Goal: Information Seeking & Learning: Learn about a topic

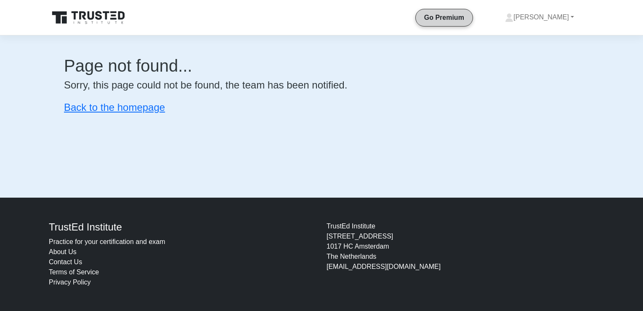
click at [469, 14] on link "Go Premium" at bounding box center [444, 17] width 50 height 11
click at [469, 18] on link "Go Premium" at bounding box center [444, 17] width 50 height 11
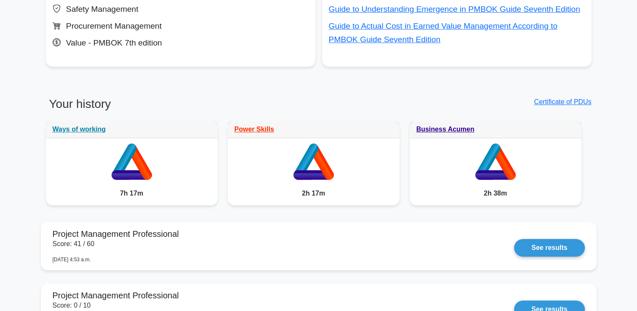
scroll to position [421, 0]
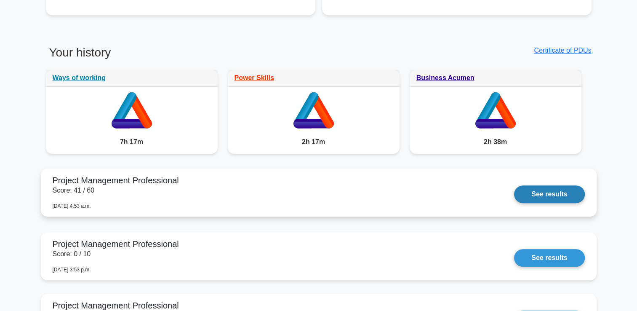
click at [545, 191] on link "See results" at bounding box center [549, 194] width 70 height 18
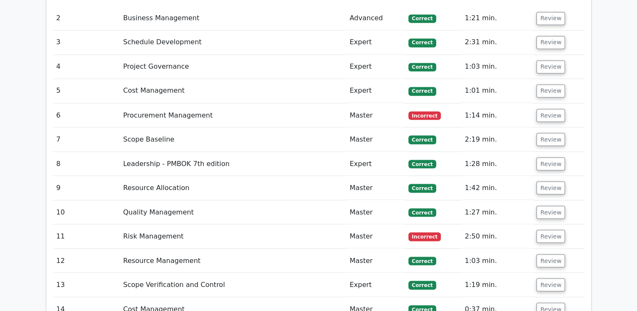
scroll to position [1473, 0]
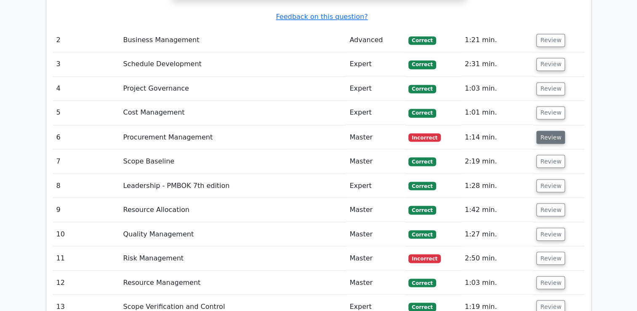
click at [553, 130] on button "Review" at bounding box center [550, 136] width 29 height 13
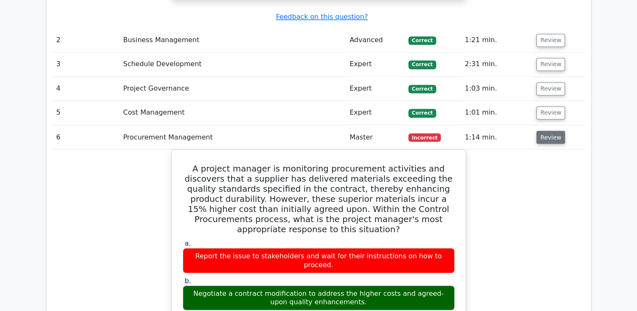
click at [552, 130] on button "Review" at bounding box center [550, 136] width 29 height 13
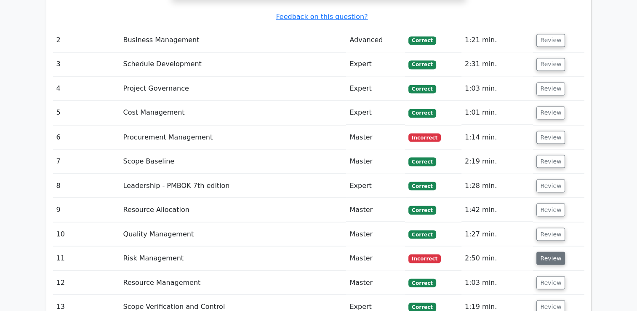
click at [553, 251] on button "Review" at bounding box center [550, 257] width 29 height 13
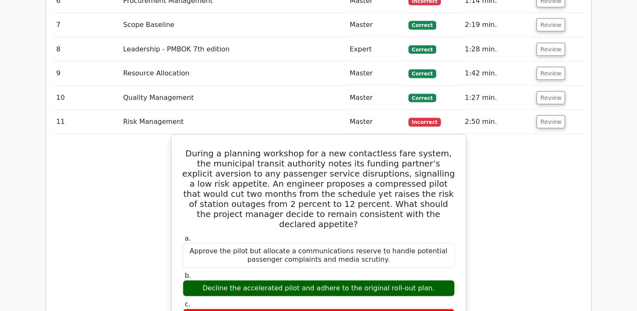
scroll to position [1557, 0]
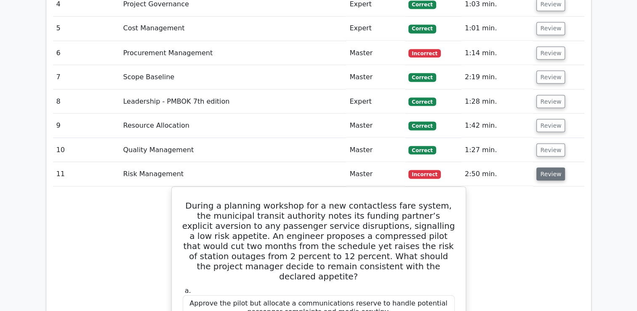
click at [549, 167] on button "Review" at bounding box center [550, 173] width 29 height 13
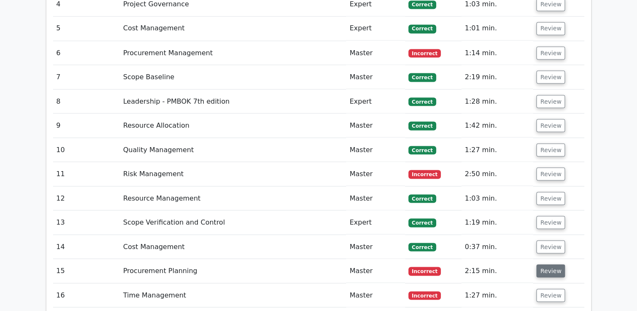
click at [551, 264] on button "Review" at bounding box center [550, 270] width 29 height 13
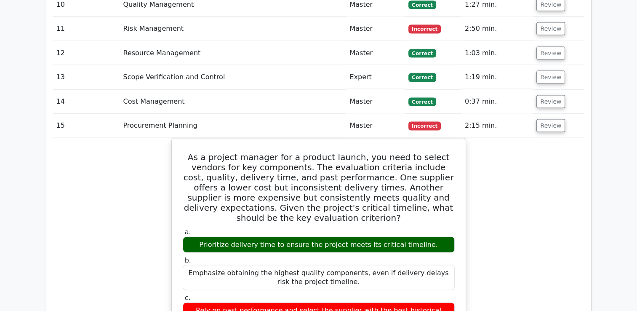
scroll to position [1683, 0]
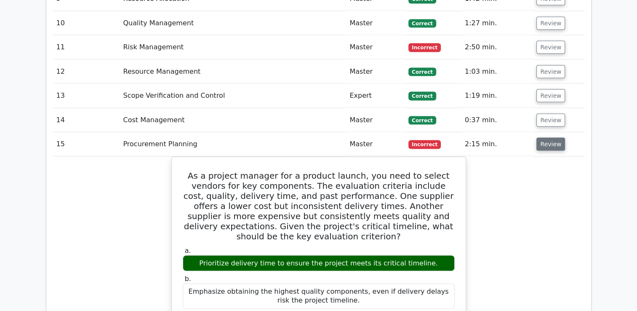
click at [543, 138] on button "Review" at bounding box center [550, 144] width 29 height 13
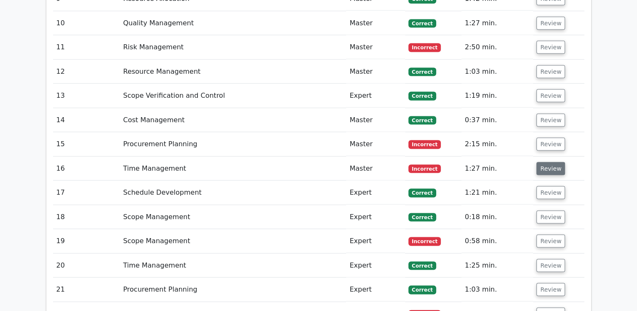
click at [548, 162] on button "Review" at bounding box center [550, 168] width 29 height 13
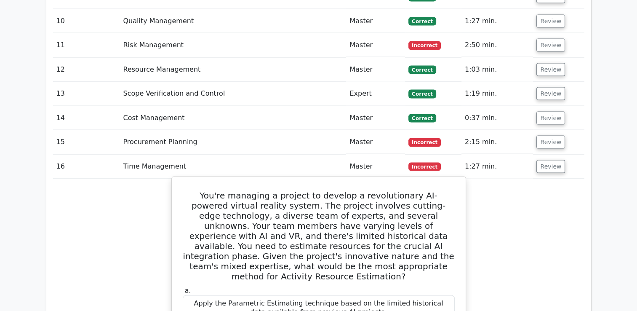
scroll to position [1641, 0]
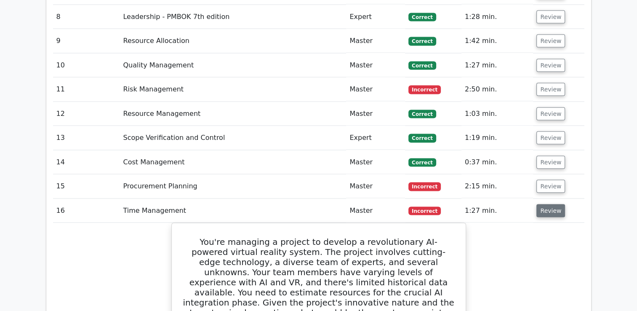
click at [550, 204] on button "Review" at bounding box center [550, 210] width 29 height 13
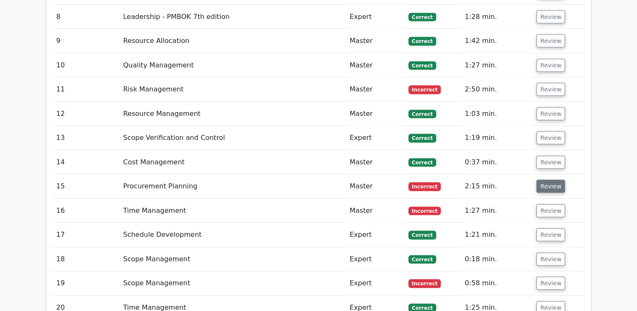
click at [547, 180] on button "Review" at bounding box center [550, 186] width 29 height 13
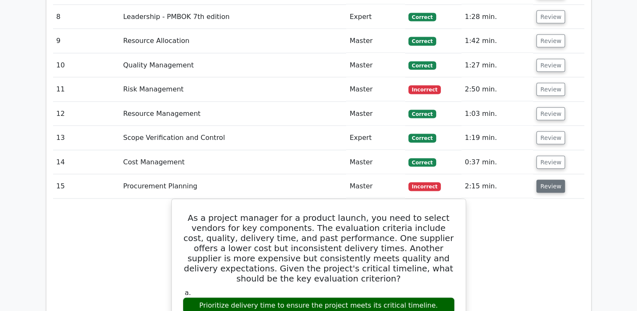
click at [556, 180] on button "Review" at bounding box center [550, 186] width 29 height 13
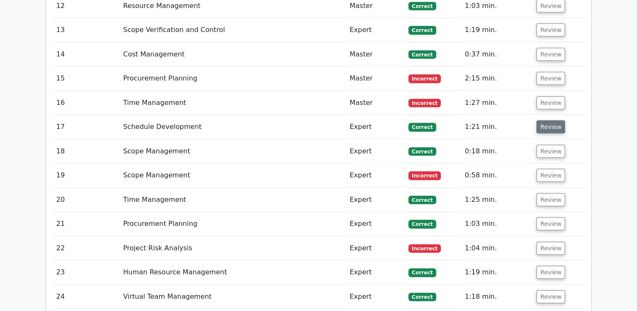
scroll to position [1768, 0]
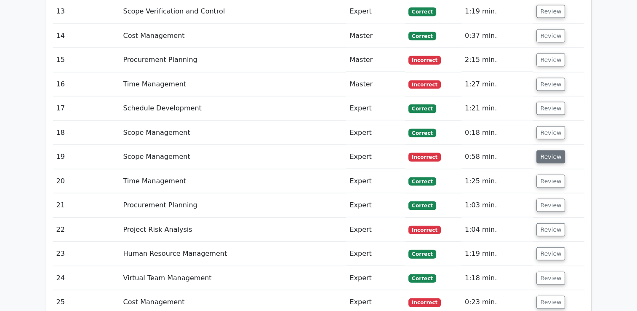
click at [544, 150] on button "Review" at bounding box center [550, 156] width 29 height 13
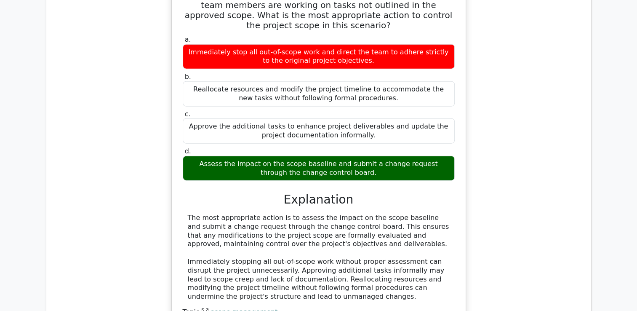
scroll to position [1978, 0]
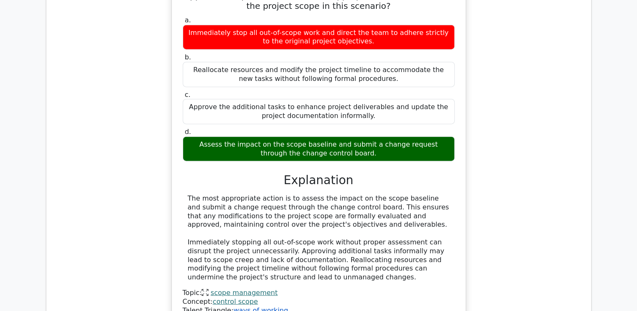
click at [252, 306] on link "ways of working" at bounding box center [260, 310] width 55 height 8
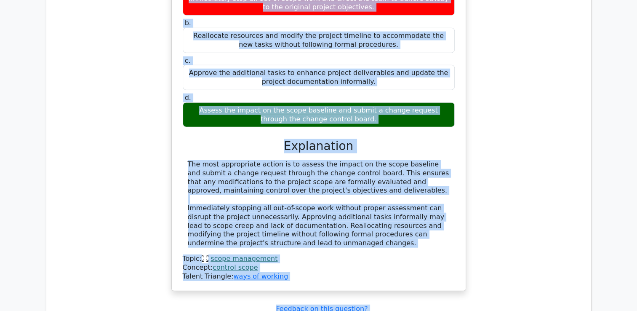
scroll to position [2026, 0]
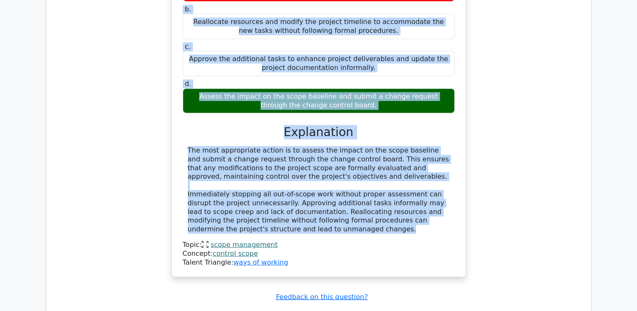
drag, startPoint x: 188, startPoint y: 110, endPoint x: 378, endPoint y: 197, distance: 208.7
click at [378, 197] on div "While managing a construction project, you identify that some team members are …" at bounding box center [318, 92] width 287 height 361
copy div "While managing a construction project, you identify that some team members are …"
click at [256, 146] on div "The most appropriate action is to assess the impact on the scope baseline and s…" at bounding box center [319, 190] width 262 height 88
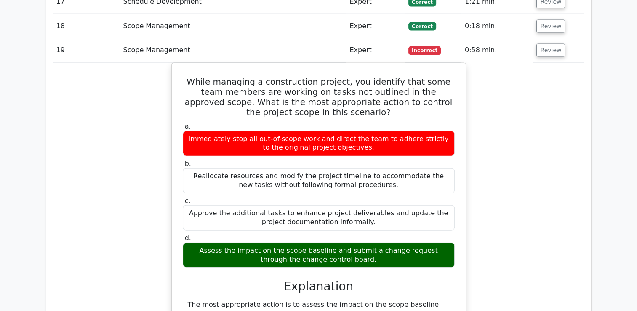
scroll to position [1774, 0]
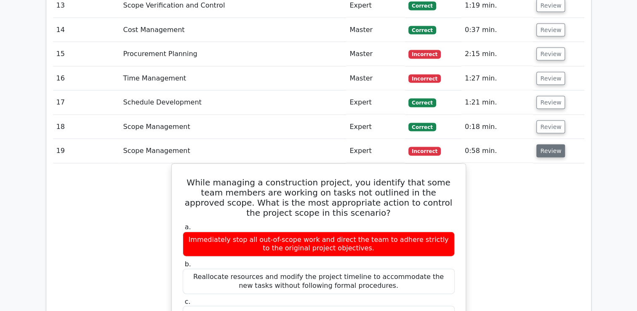
click at [551, 144] on button "Review" at bounding box center [550, 150] width 29 height 13
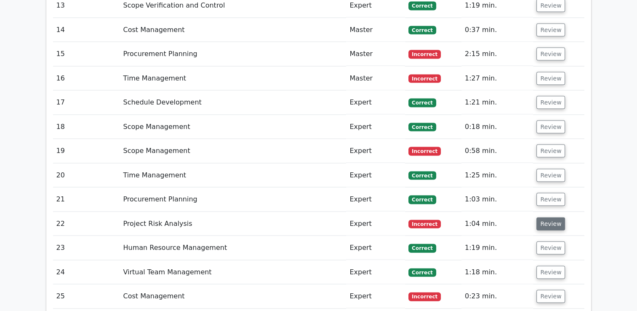
click at [549, 217] on button "Review" at bounding box center [550, 223] width 29 height 13
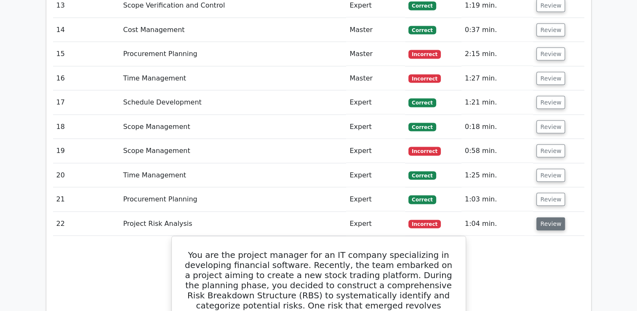
click at [549, 217] on button "Review" at bounding box center [550, 223] width 29 height 13
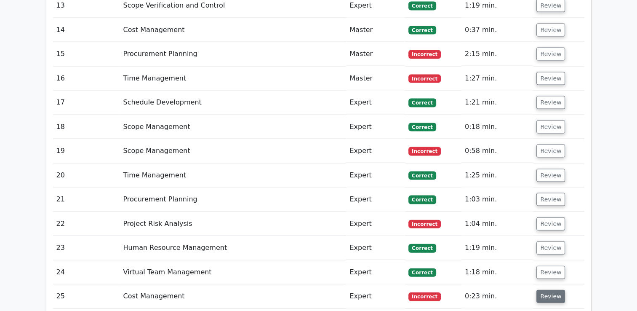
click at [554, 290] on button "Review" at bounding box center [550, 296] width 29 height 13
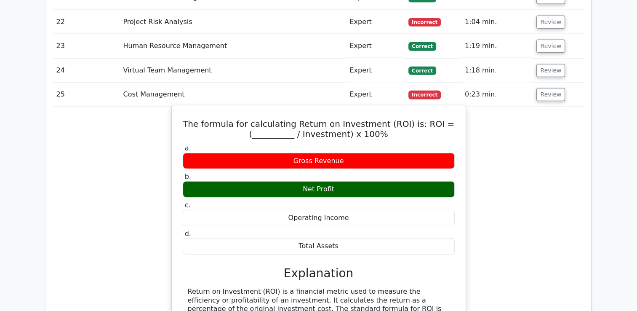
scroll to position [1942, 0]
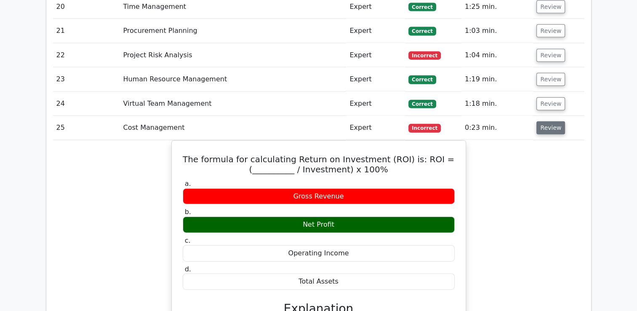
click at [548, 121] on button "Review" at bounding box center [550, 127] width 29 height 13
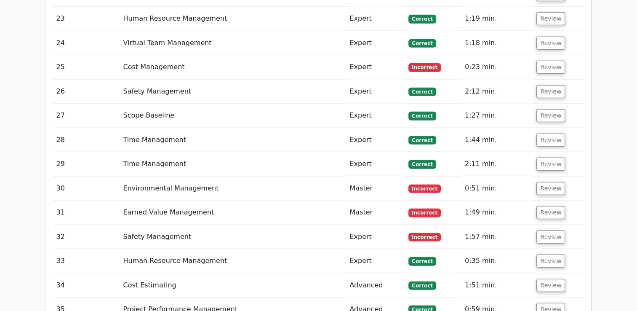
scroll to position [2026, 0]
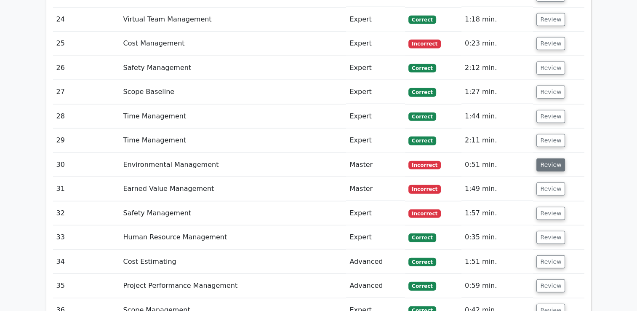
click at [553, 158] on button "Review" at bounding box center [550, 164] width 29 height 13
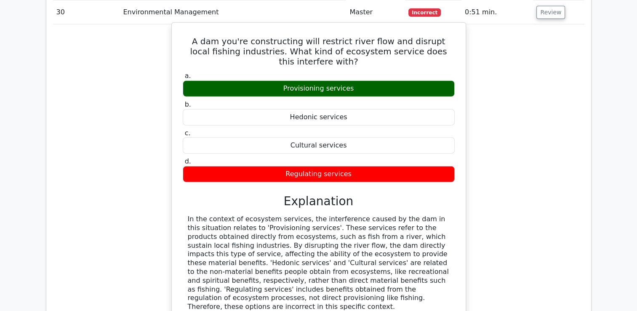
scroll to position [2194, 0]
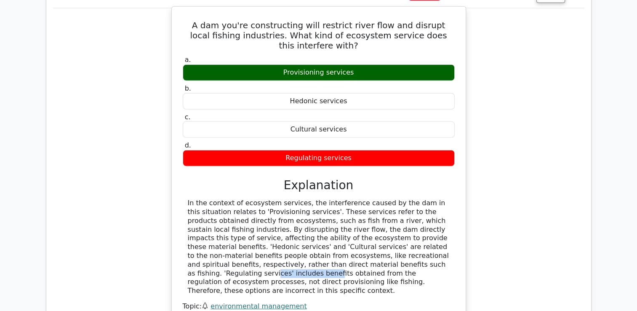
drag, startPoint x: 285, startPoint y: 232, endPoint x: 340, endPoint y: 231, distance: 55.6
click at [340, 231] on div "In the context of ecosystem services, the interference caused by the dam in thi…" at bounding box center [319, 247] width 262 height 96
drag, startPoint x: 343, startPoint y: 241, endPoint x: 343, endPoint y: 237, distance: 4.6
click at [343, 237] on div "In the context of ecosystem services, the interference caused by the dam in thi…" at bounding box center [319, 247] width 262 height 96
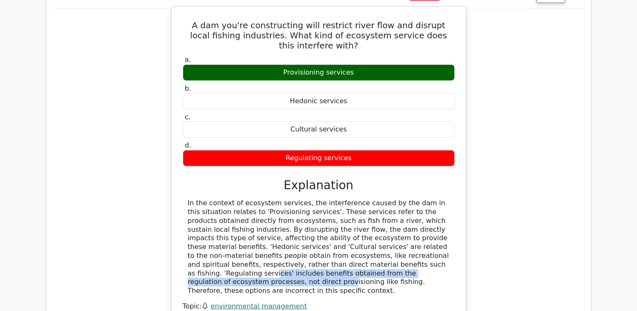
drag, startPoint x: 286, startPoint y: 231, endPoint x: 300, endPoint y: 242, distance: 18.0
click at [300, 242] on div "In the context of ecosystem services, the interference caused by the dam in thi…" at bounding box center [319, 247] width 262 height 96
copy div "'Regulating services' includes benefits obtained from the regulation of ecosyst…"
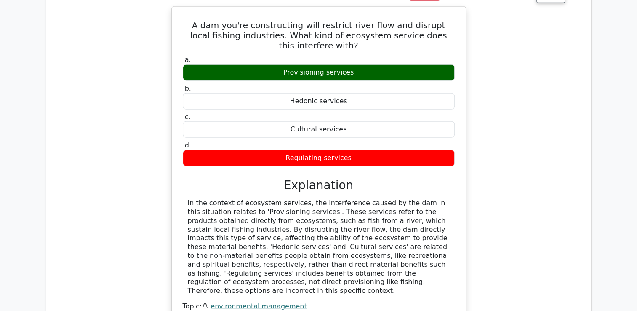
click at [338, 199] on div "In the context of ecosystem services, the interference caused by the dam in thi…" at bounding box center [319, 247] width 262 height 96
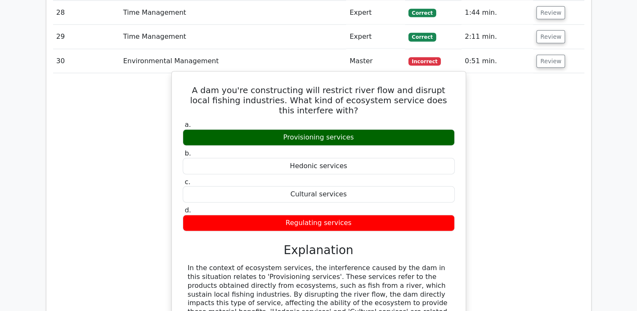
scroll to position [2026, 0]
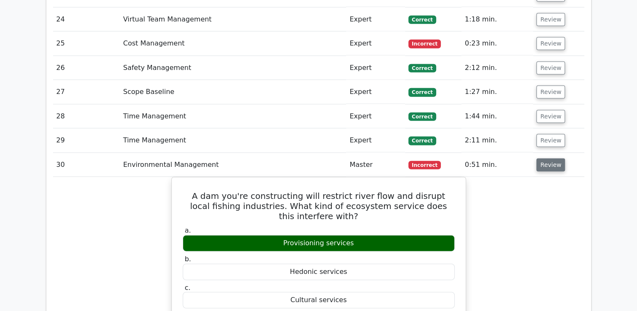
click at [552, 158] on button "Review" at bounding box center [550, 164] width 29 height 13
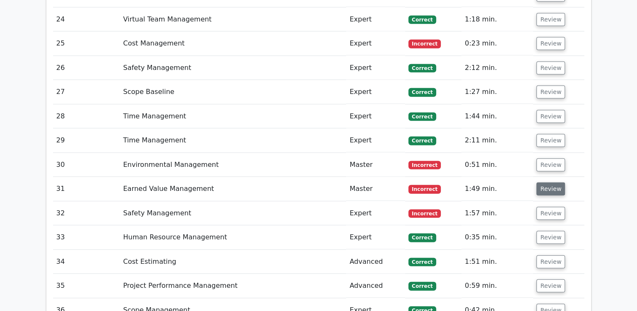
click at [544, 182] on button "Review" at bounding box center [550, 188] width 29 height 13
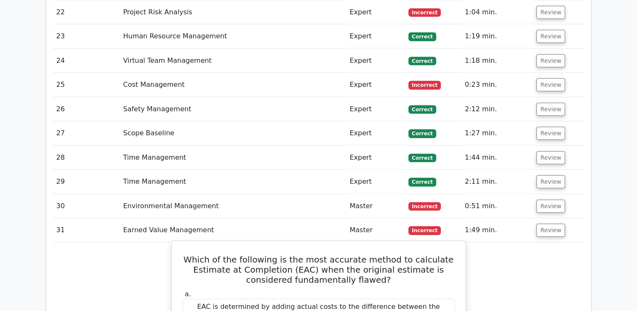
scroll to position [1984, 0]
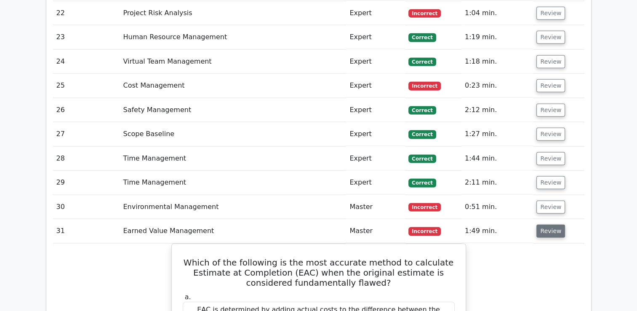
click at [548, 224] on button "Review" at bounding box center [550, 230] width 29 height 13
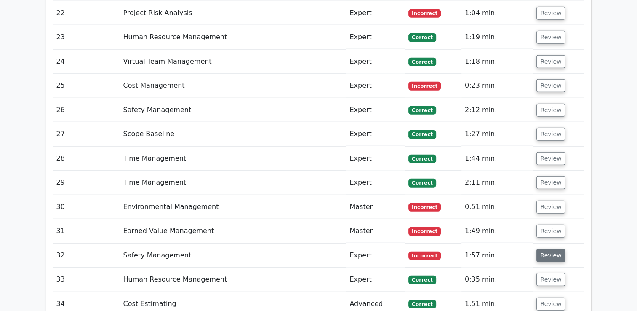
click at [545, 249] on button "Review" at bounding box center [550, 255] width 29 height 13
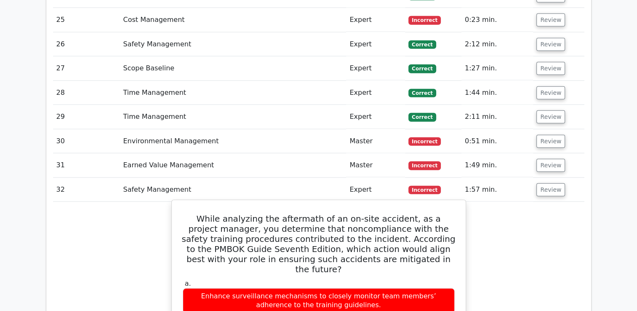
scroll to position [2068, 0]
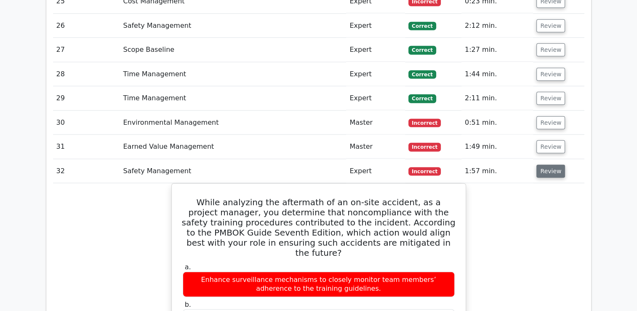
click at [550, 165] on button "Review" at bounding box center [550, 171] width 29 height 13
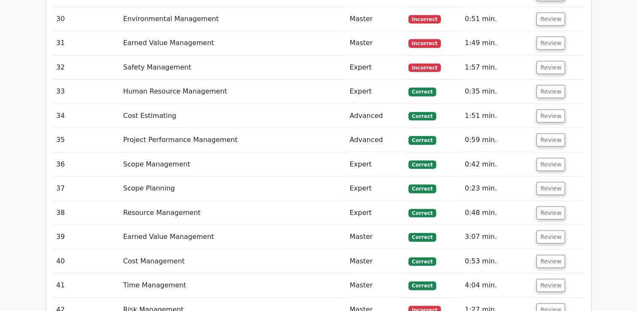
scroll to position [2236, 0]
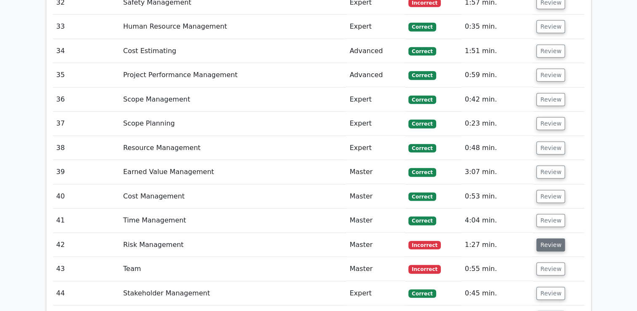
click at [553, 238] on button "Review" at bounding box center [550, 244] width 29 height 13
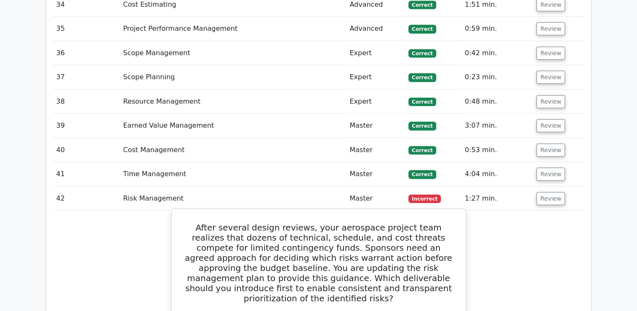
scroll to position [2279, 0]
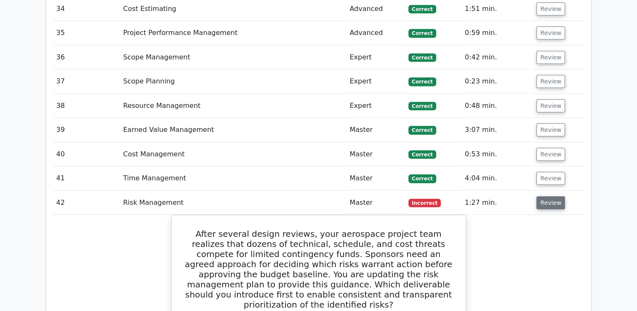
click at [545, 196] on button "Review" at bounding box center [550, 202] width 29 height 13
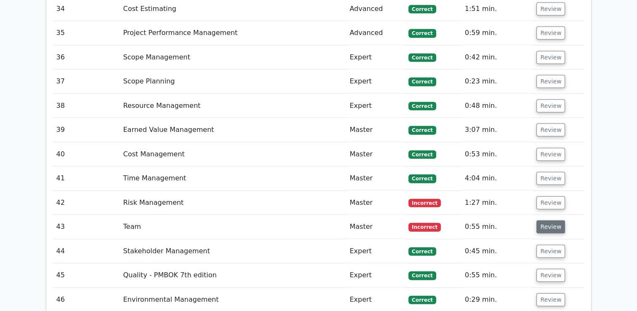
click at [551, 220] on button "Review" at bounding box center [550, 226] width 29 height 13
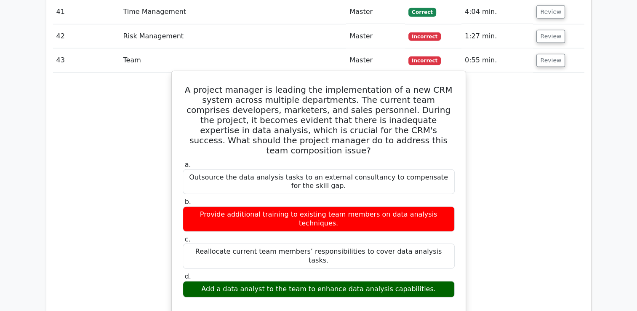
scroll to position [2405, 0]
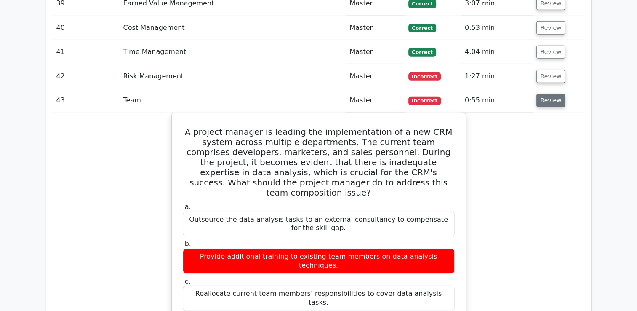
click at [542, 94] on button "Review" at bounding box center [550, 100] width 29 height 13
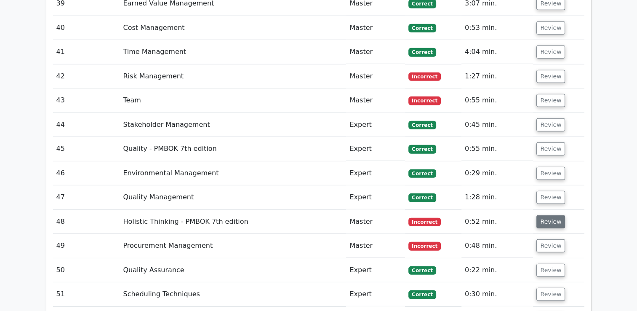
click at [548, 215] on button "Review" at bounding box center [550, 221] width 29 height 13
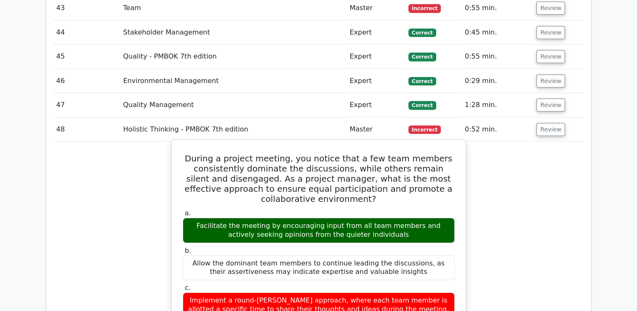
scroll to position [2447, 0]
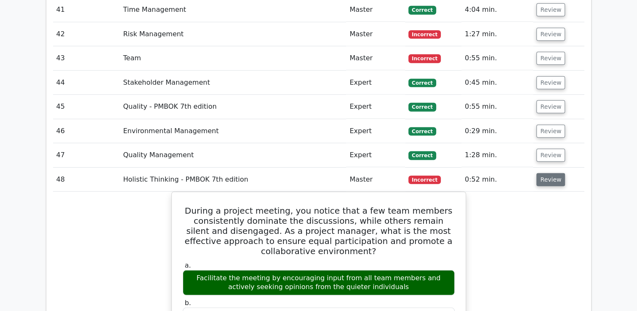
click at [544, 173] on button "Review" at bounding box center [550, 179] width 29 height 13
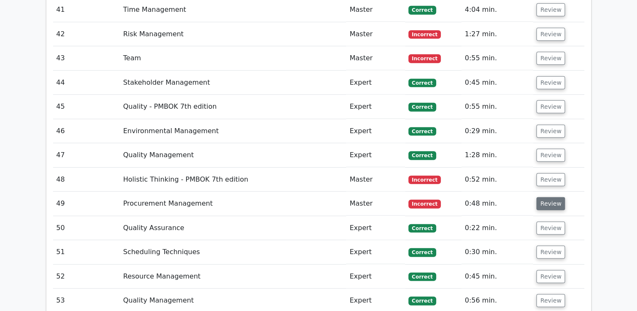
click at [544, 197] on button "Review" at bounding box center [550, 203] width 29 height 13
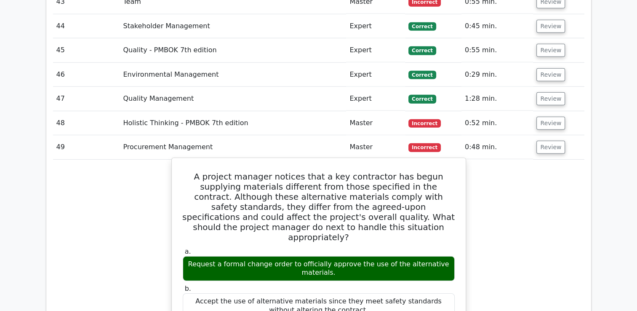
scroll to position [2489, 0]
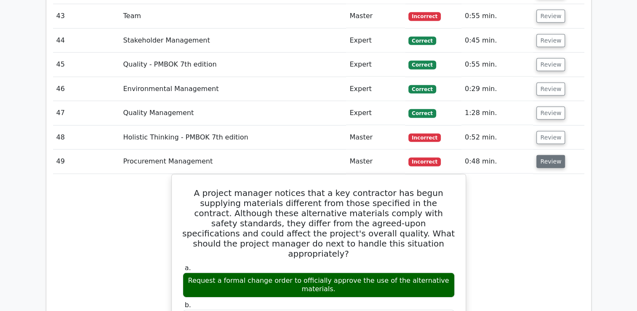
click at [548, 155] on button "Review" at bounding box center [550, 161] width 29 height 13
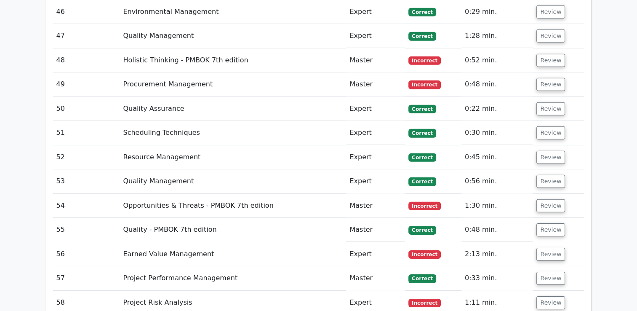
scroll to position [2573, 0]
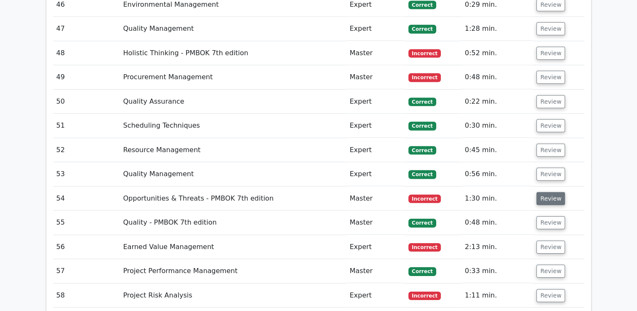
click at [548, 192] on button "Review" at bounding box center [550, 198] width 29 height 13
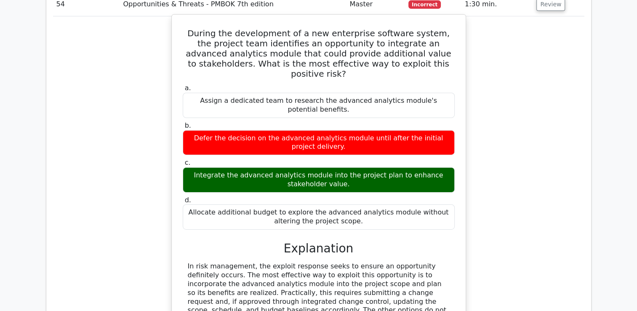
scroll to position [2784, 0]
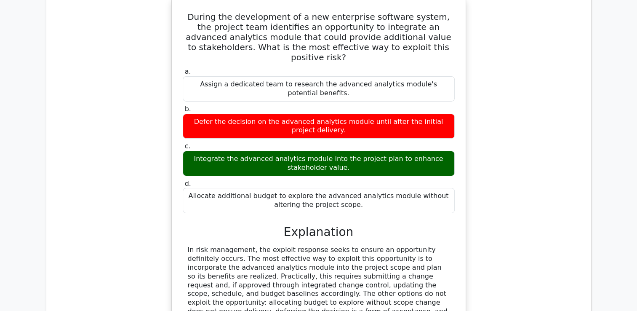
click at [370, 245] on div "In risk management, the exploit response seeks to ensure an opportunity definit…" at bounding box center [319, 289] width 262 height 88
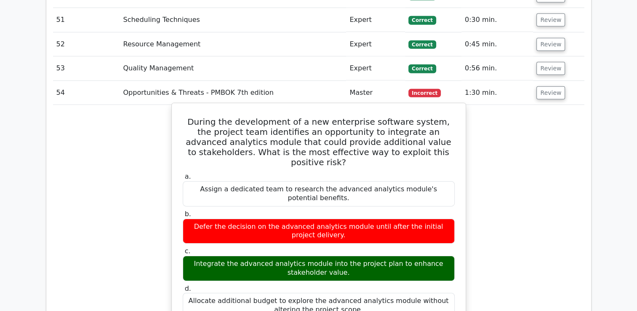
scroll to position [2615, 0]
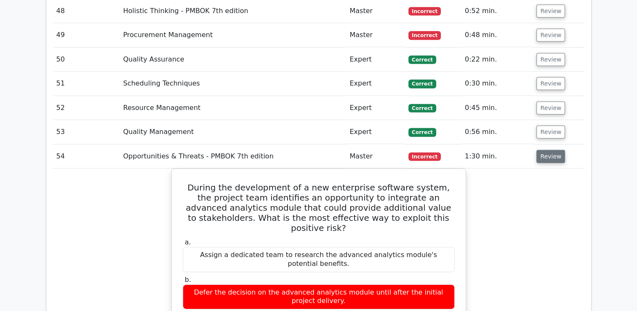
click at [547, 150] on button "Review" at bounding box center [550, 156] width 29 height 13
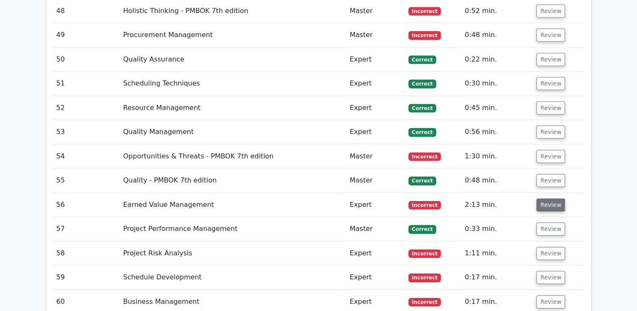
click at [544, 198] on button "Review" at bounding box center [550, 204] width 29 height 13
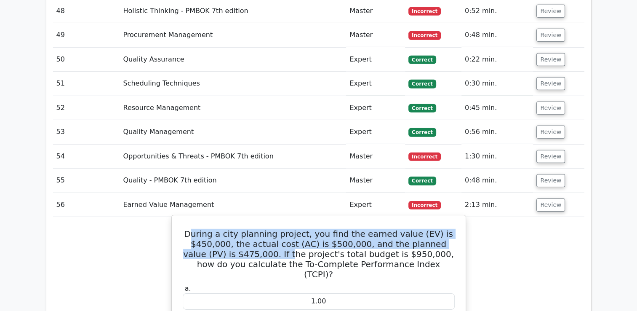
drag, startPoint x: 200, startPoint y: 194, endPoint x: 252, endPoint y: 217, distance: 56.2
click at [252, 229] on h5 "During a city planning project, you find the earned value (EV) is $450,000, the…" at bounding box center [319, 254] width 274 height 51
drag, startPoint x: 252, startPoint y: 217, endPoint x: 202, endPoint y: 204, distance: 51.5
click at [202, 229] on h5 "During a city planning project, you find the earned value (EV) is $450,000, the…" at bounding box center [319, 254] width 274 height 51
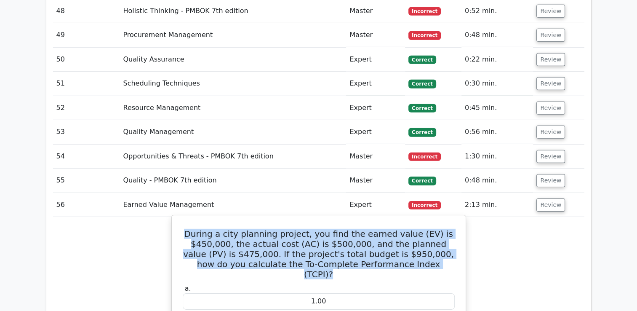
drag, startPoint x: 199, startPoint y: 197, endPoint x: 431, endPoint y: 229, distance: 234.2
click at [431, 229] on h5 "During a city planning project, you find the earned value (EV) is $450,000, the…" at bounding box center [319, 254] width 274 height 51
copy h5 "During a city planning project, you find the earned value (EV) is $450,000, the…"
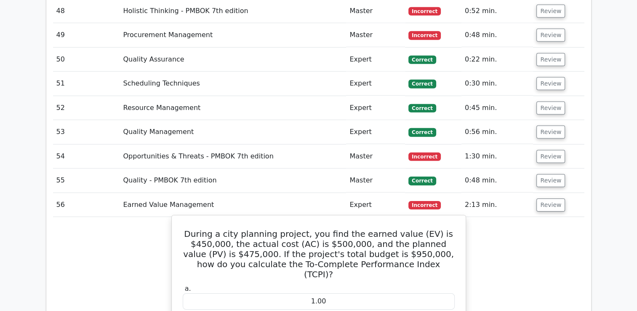
click at [324, 293] on div "1.00" at bounding box center [319, 301] width 272 height 16
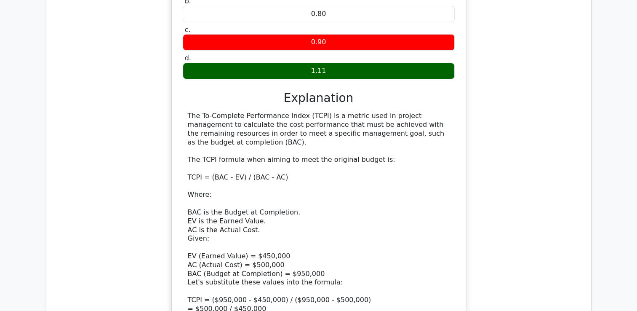
scroll to position [2910, 0]
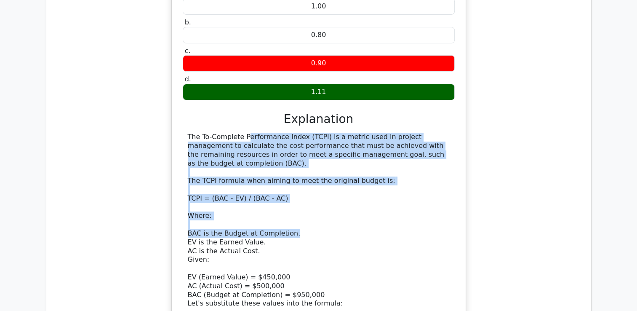
drag, startPoint x: 187, startPoint y: 88, endPoint x: 290, endPoint y: 180, distance: 138.0
click at [290, 180] on div "The To-Complete Performance Index (TCPI) is a metric used in project management…" at bounding box center [319, 255] width 262 height 245
drag, startPoint x: 290, startPoint y: 180, endPoint x: 260, endPoint y: 171, distance: 31.6
click at [260, 172] on div "The To-Complete Performance Index (TCPI) is a metric used in project management…" at bounding box center [319, 255] width 262 height 245
click at [222, 133] on div "The To-Complete Performance Index (TCPI) is a metric used in project management…" at bounding box center [319, 255] width 262 height 245
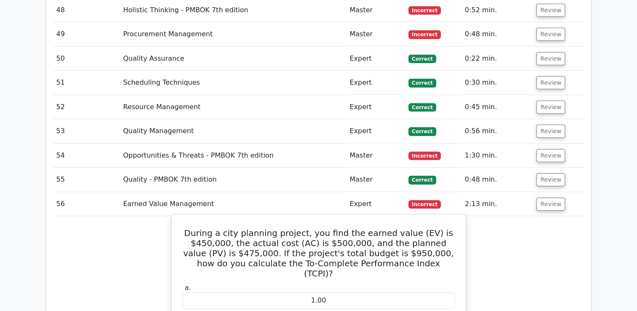
scroll to position [2615, 0]
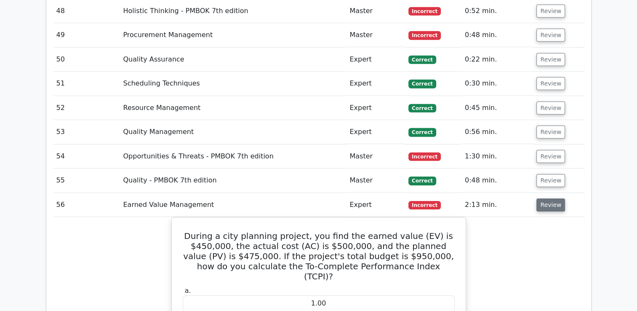
click at [545, 198] on button "Review" at bounding box center [550, 204] width 29 height 13
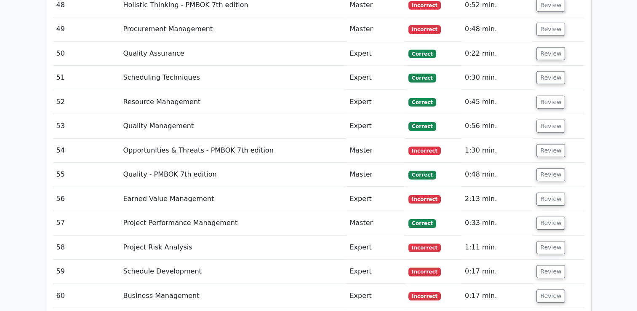
scroll to position [2657, 0]
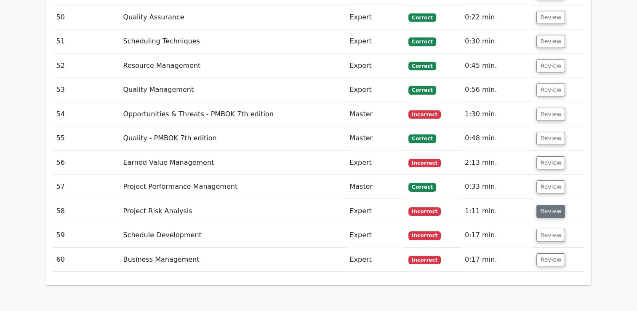
click at [547, 205] on button "Review" at bounding box center [550, 211] width 29 height 13
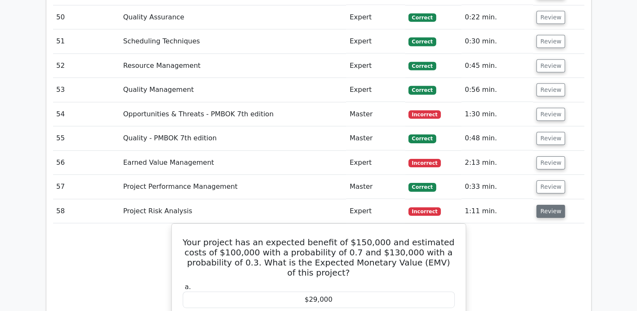
click at [547, 205] on button "Review" at bounding box center [550, 211] width 29 height 13
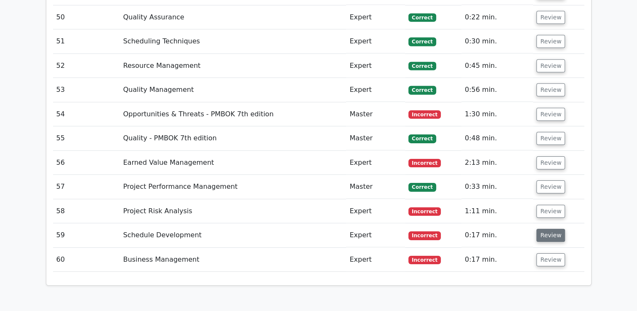
click at [540, 229] on button "Review" at bounding box center [550, 235] width 29 height 13
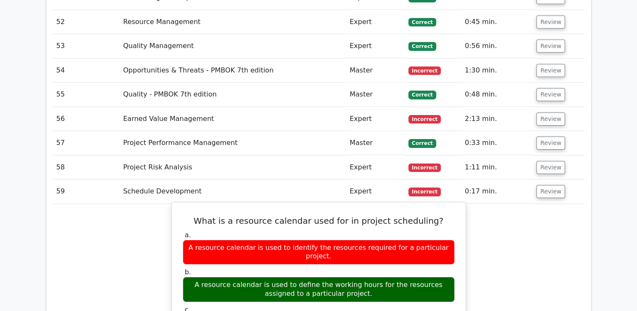
scroll to position [2699, 0]
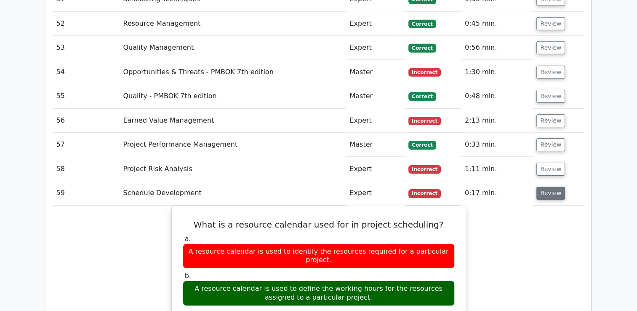
click at [542, 186] on button "Review" at bounding box center [550, 192] width 29 height 13
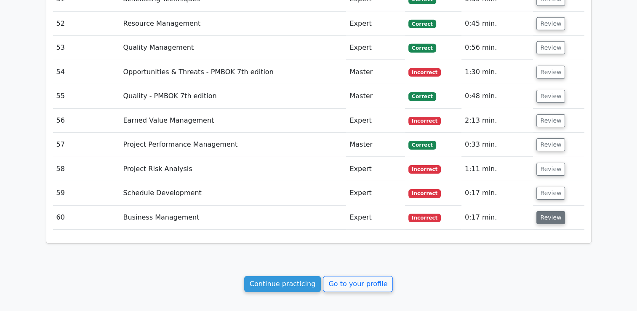
click at [544, 211] on button "Review" at bounding box center [550, 217] width 29 height 13
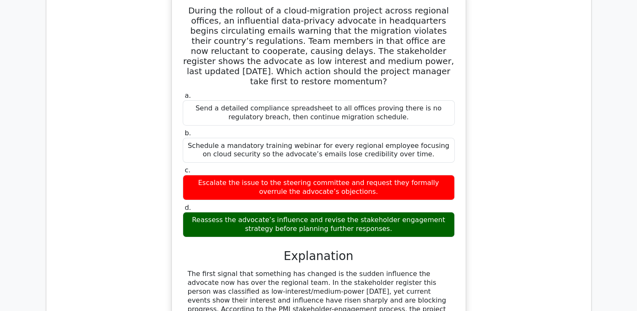
scroll to position [2952, 0]
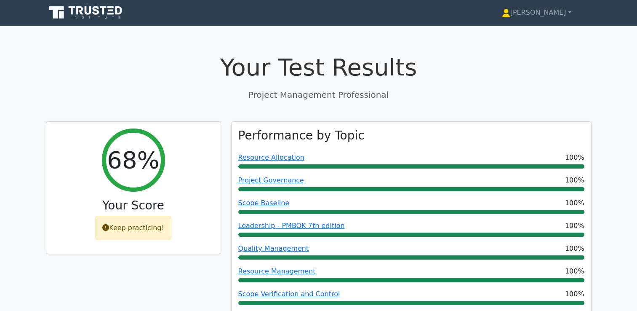
scroll to position [0, 0]
